Goal: Information Seeking & Learning: Learn about a topic

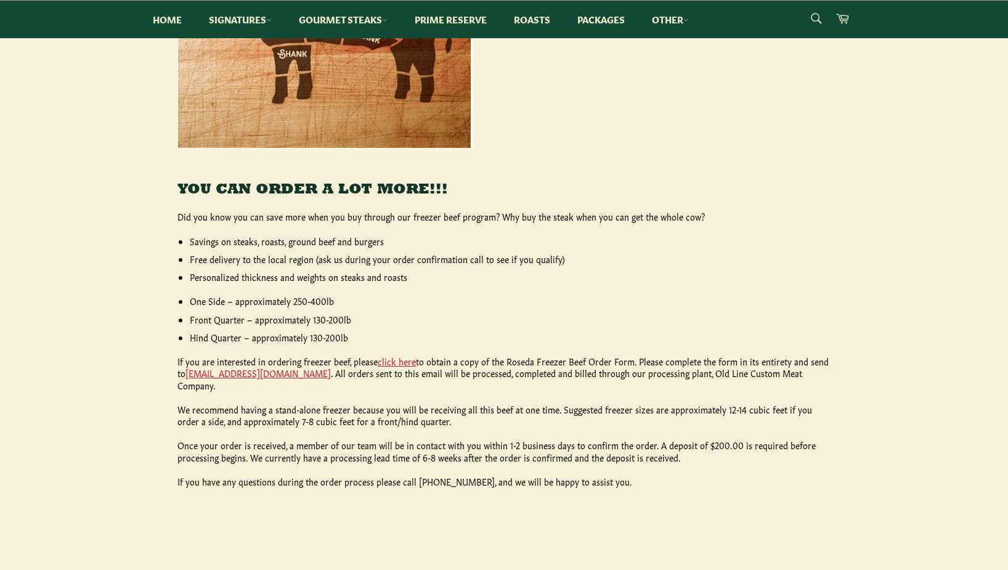
scroll to position [408, 0]
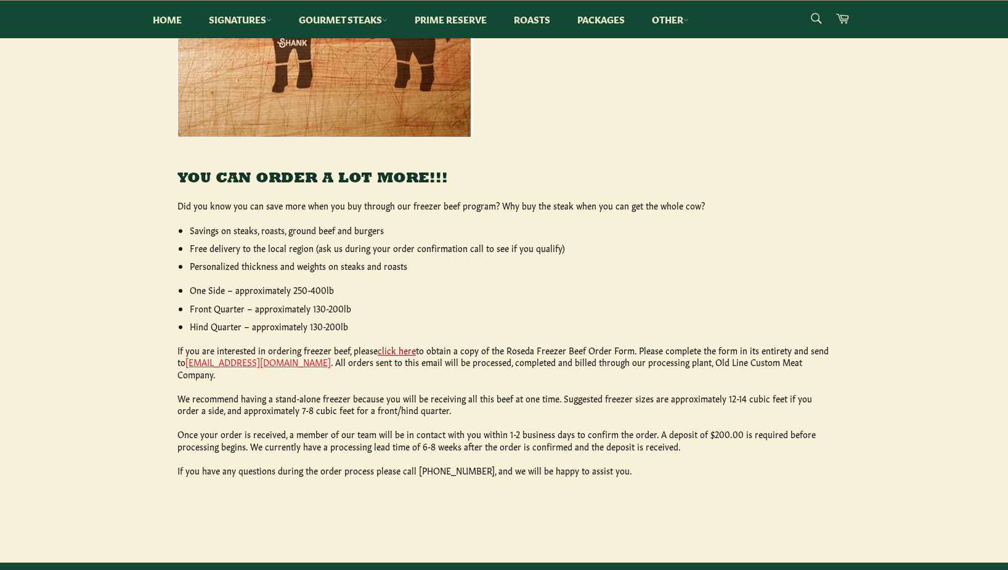
click at [391, 349] on link "click here" at bounding box center [397, 350] width 38 height 12
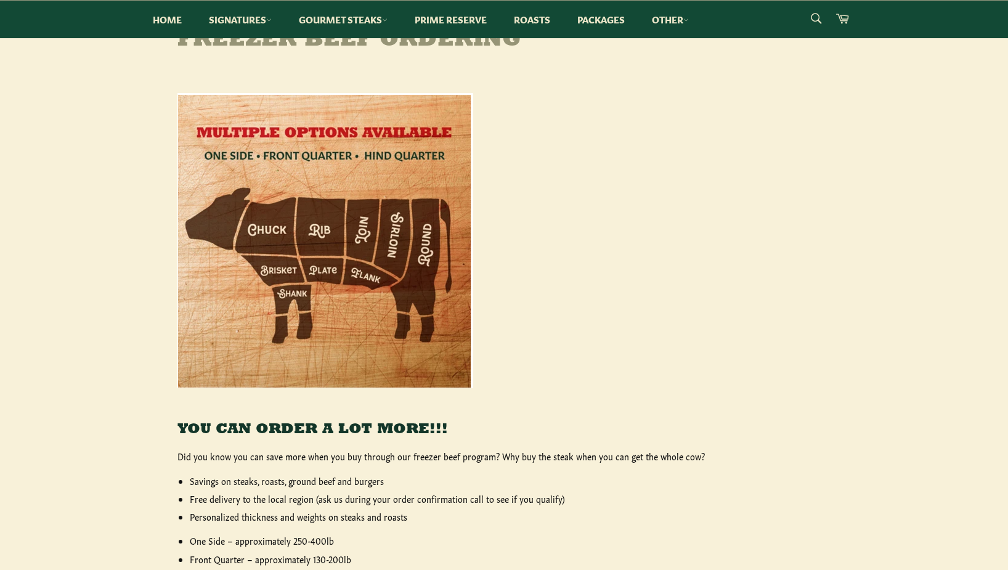
scroll to position [0, 0]
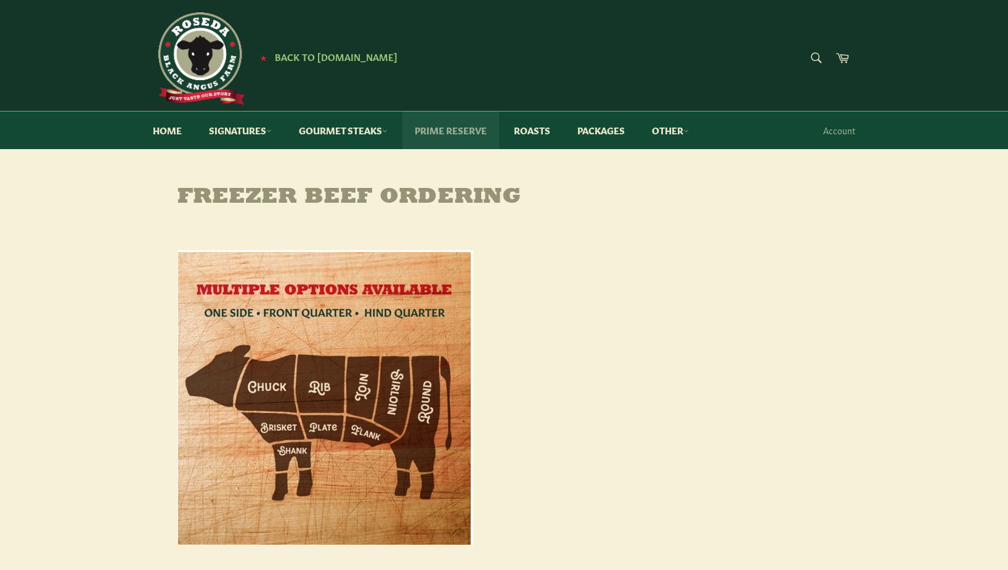
click at [436, 128] on link "Prime Reserve" at bounding box center [450, 131] width 97 height 38
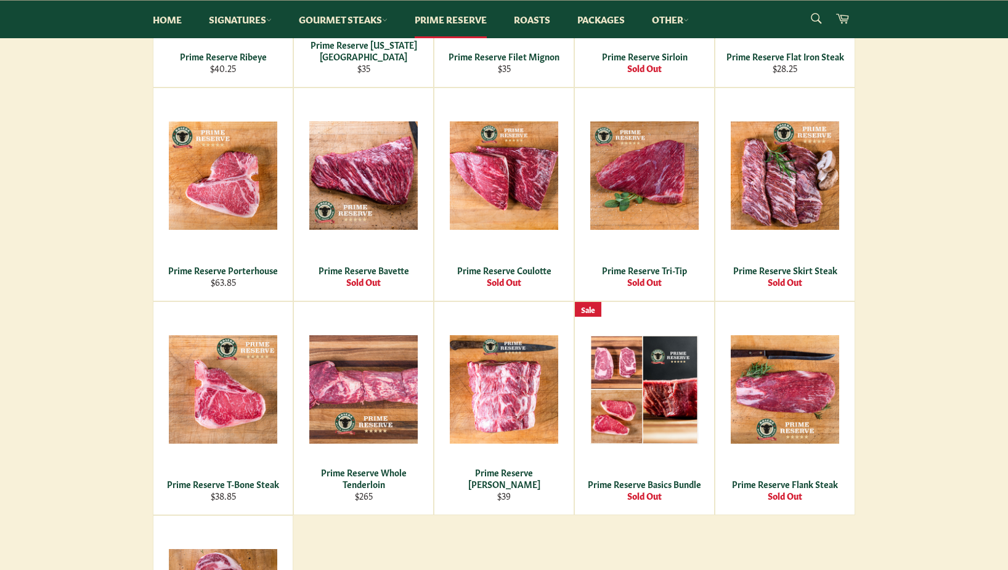
scroll to position [407, 0]
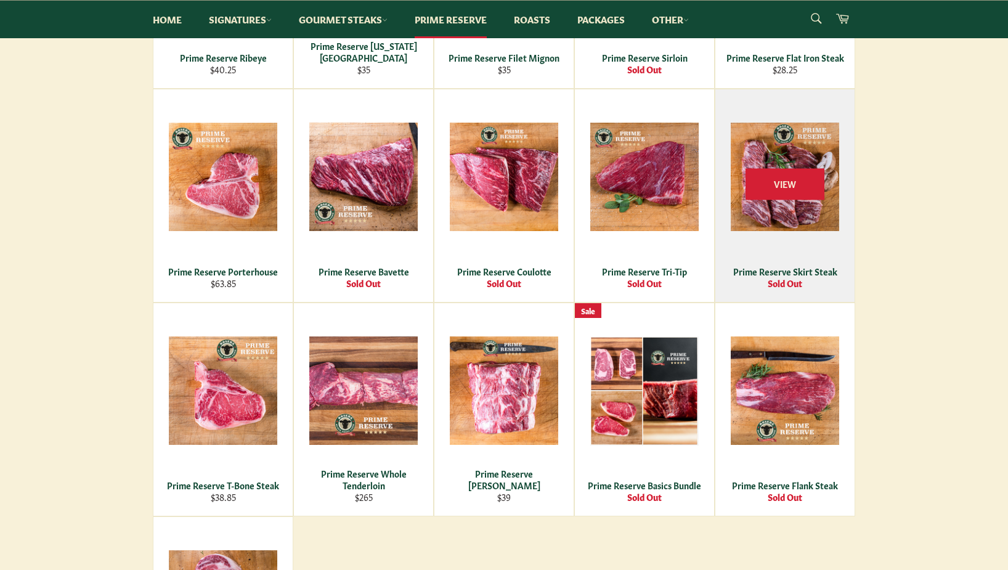
click at [759, 205] on div "View" at bounding box center [784, 195] width 139 height 213
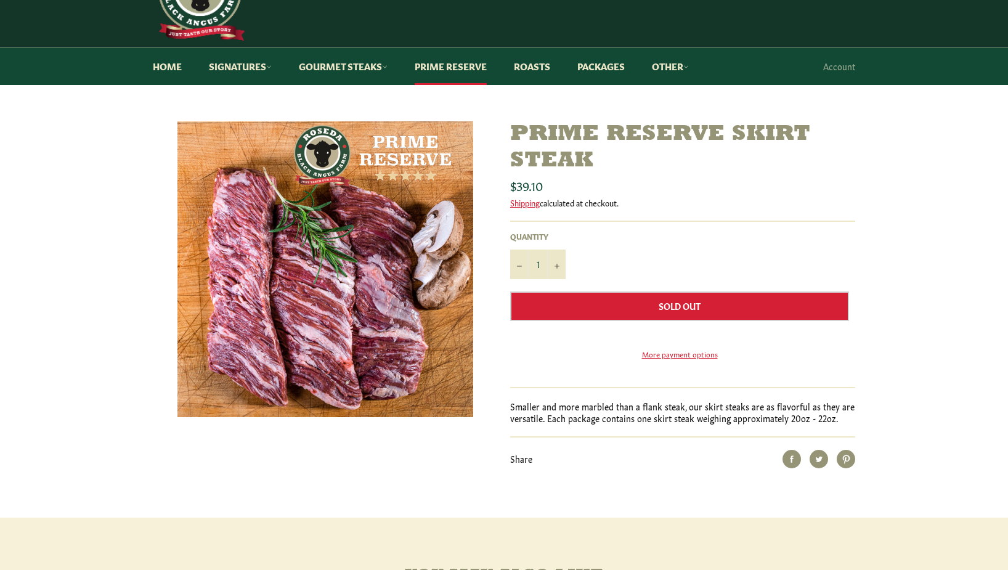
scroll to position [65, 0]
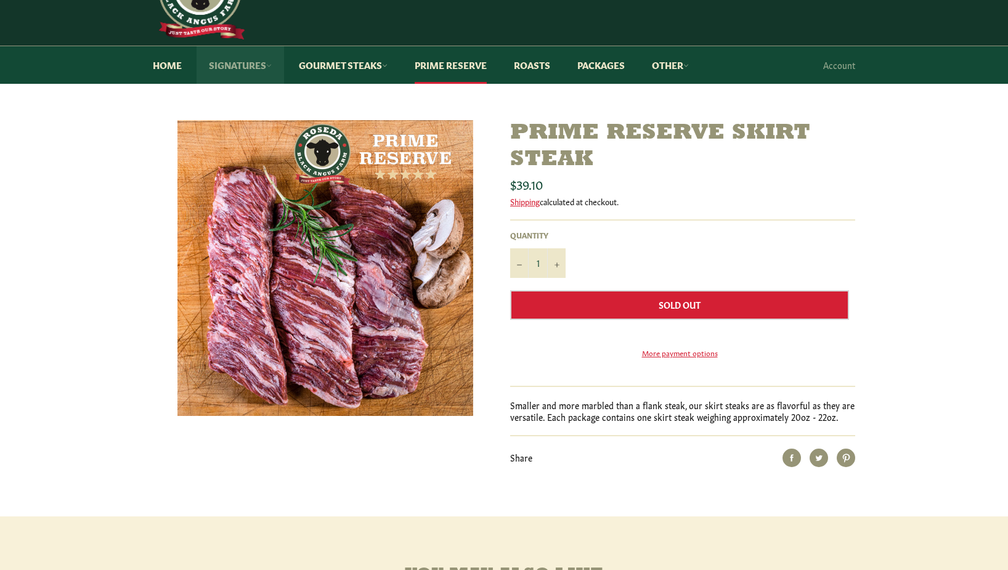
click at [245, 71] on link "Signatures" at bounding box center [240, 65] width 87 height 38
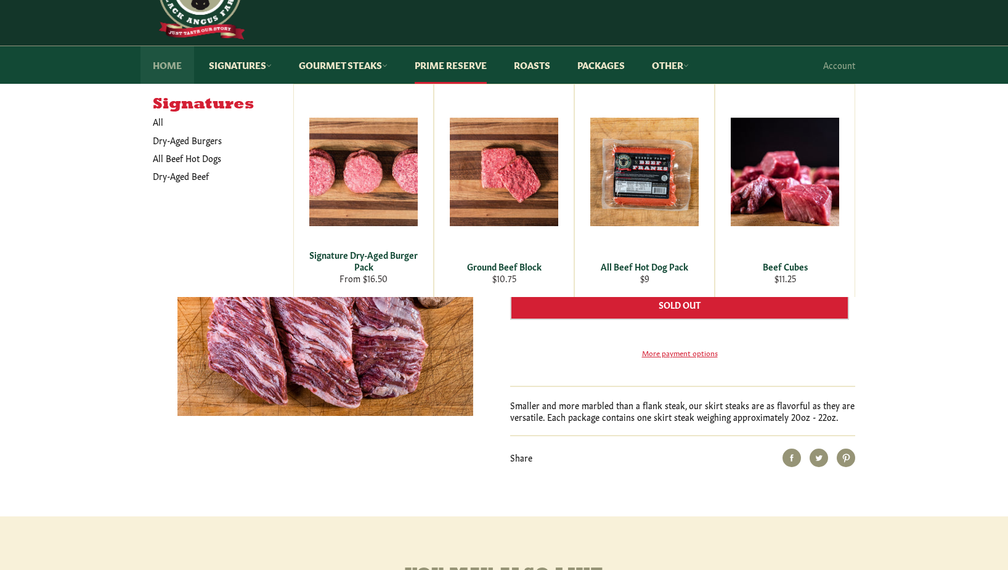
click at [172, 71] on link "Home" at bounding box center [167, 65] width 54 height 38
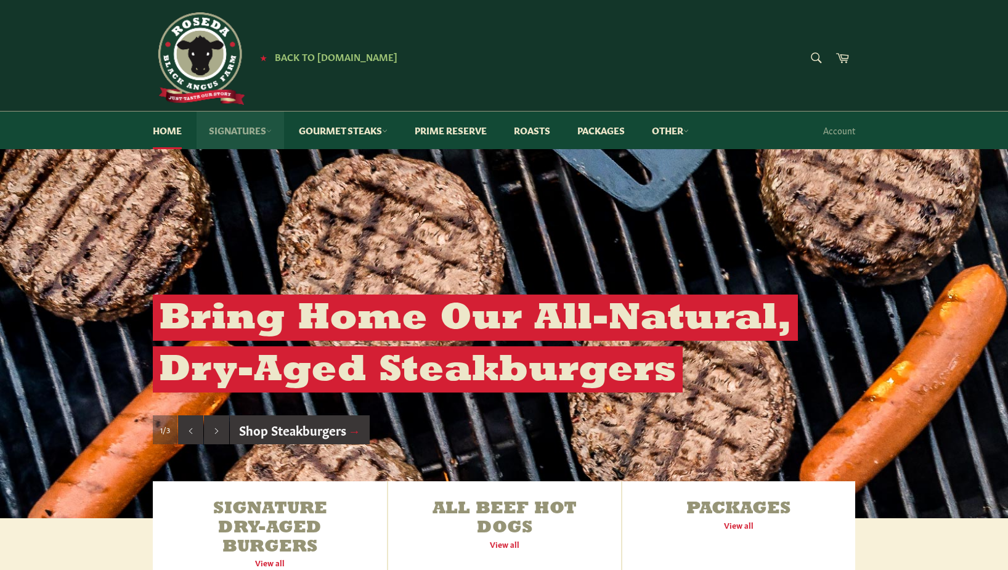
click at [248, 136] on link "Signatures" at bounding box center [240, 131] width 87 height 38
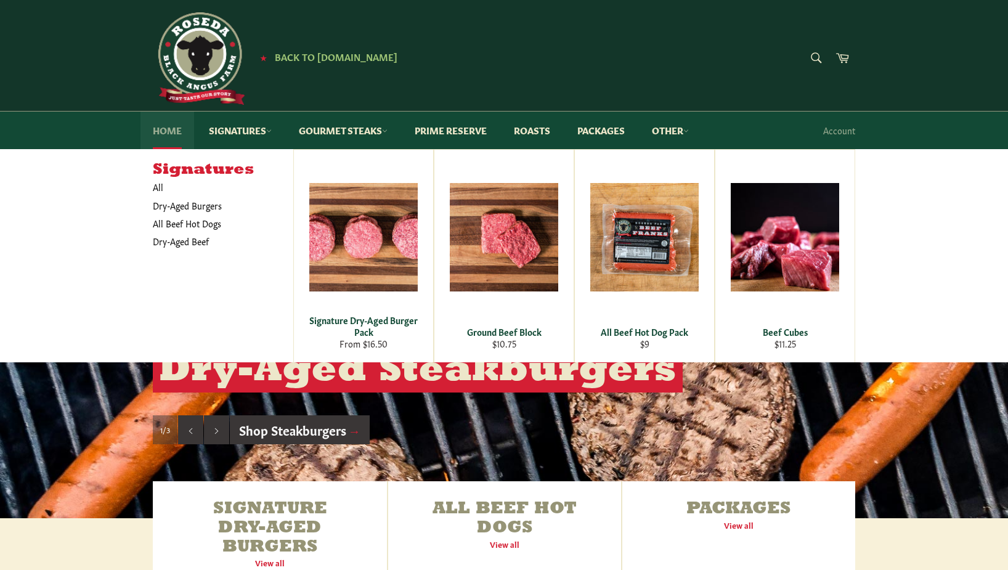
click at [165, 131] on link "Home" at bounding box center [167, 131] width 54 height 38
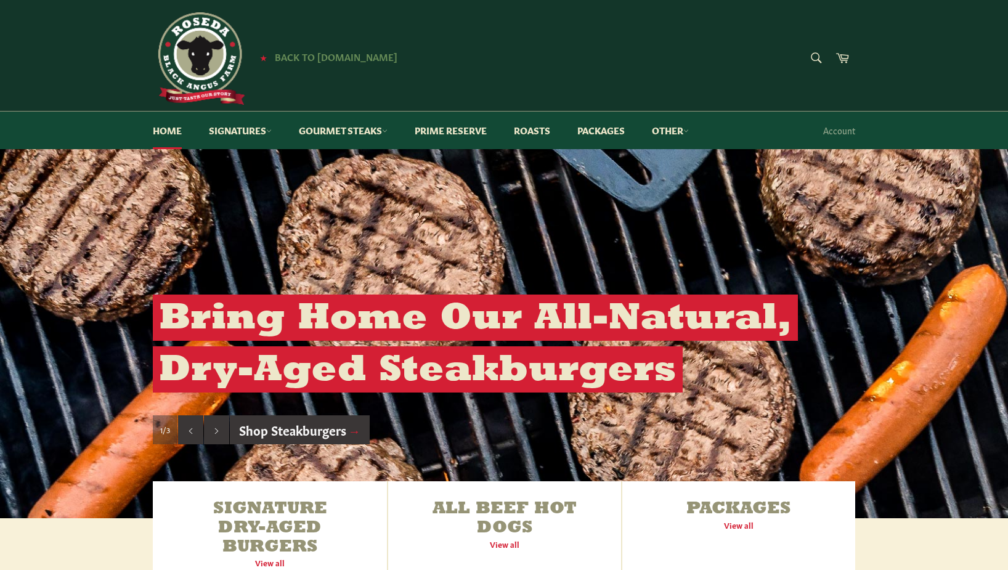
click at [328, 60] on span "Back to [DOMAIN_NAME]" at bounding box center [336, 56] width 123 height 13
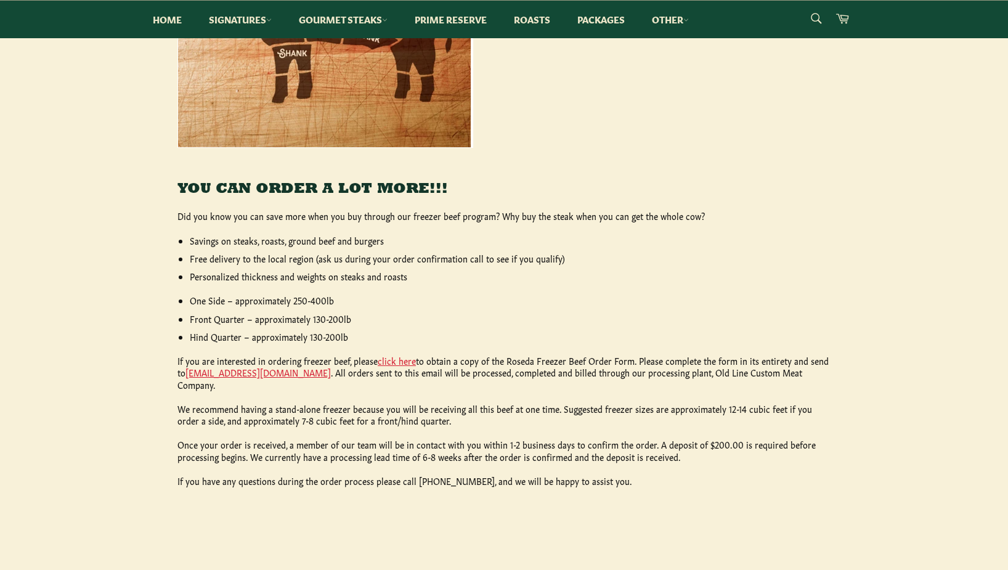
scroll to position [409, 0]
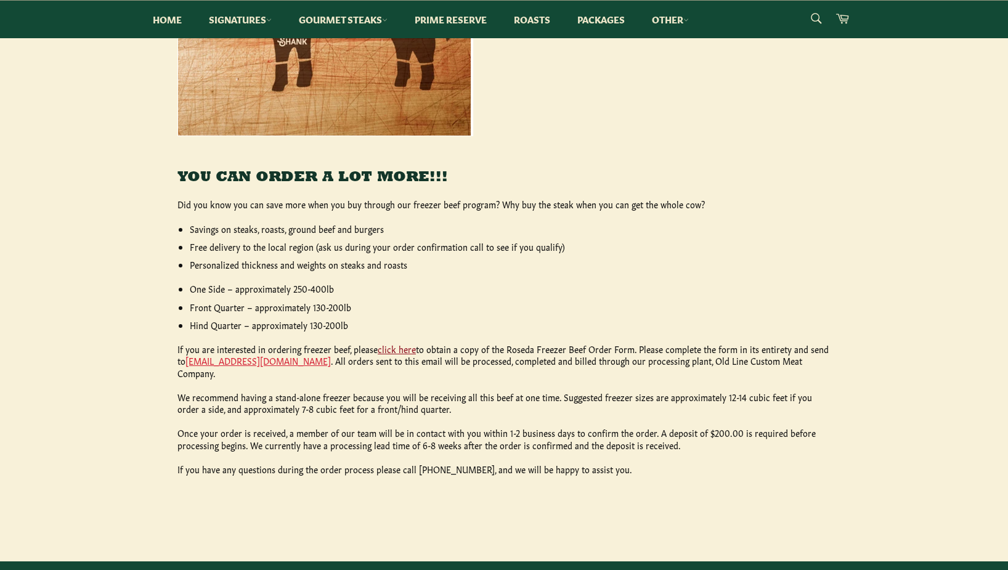
click at [391, 349] on link "click here" at bounding box center [397, 349] width 38 height 12
